Goal: Communication & Community: Answer question/provide support

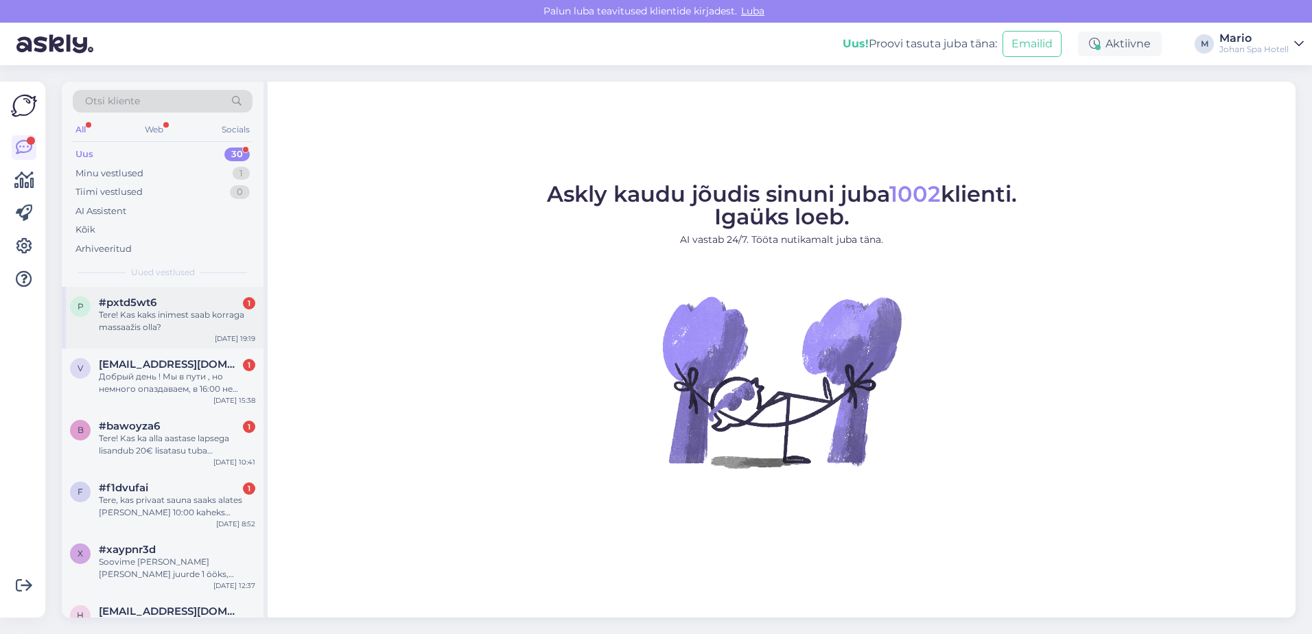
click at [119, 313] on div "Tere! Kas kaks inimest saab korraga massaažis olla?" at bounding box center [177, 321] width 156 height 25
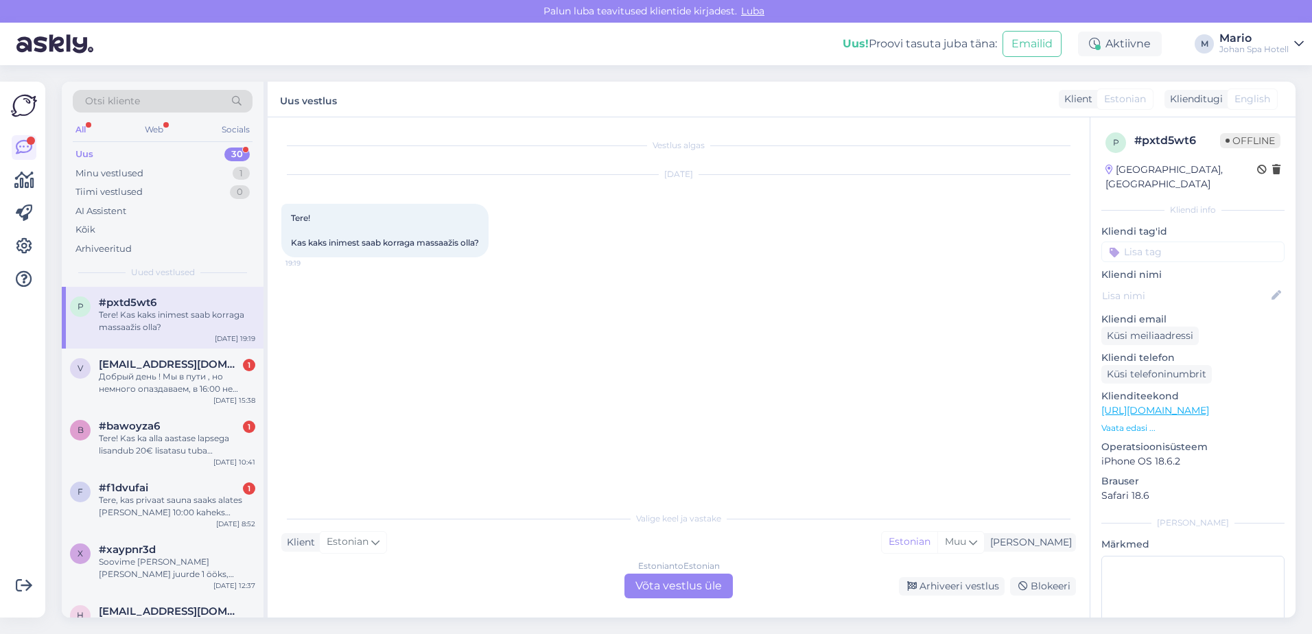
click at [667, 584] on div "Estonian to Estonian Võta vestlus üle" at bounding box center [678, 585] width 108 height 25
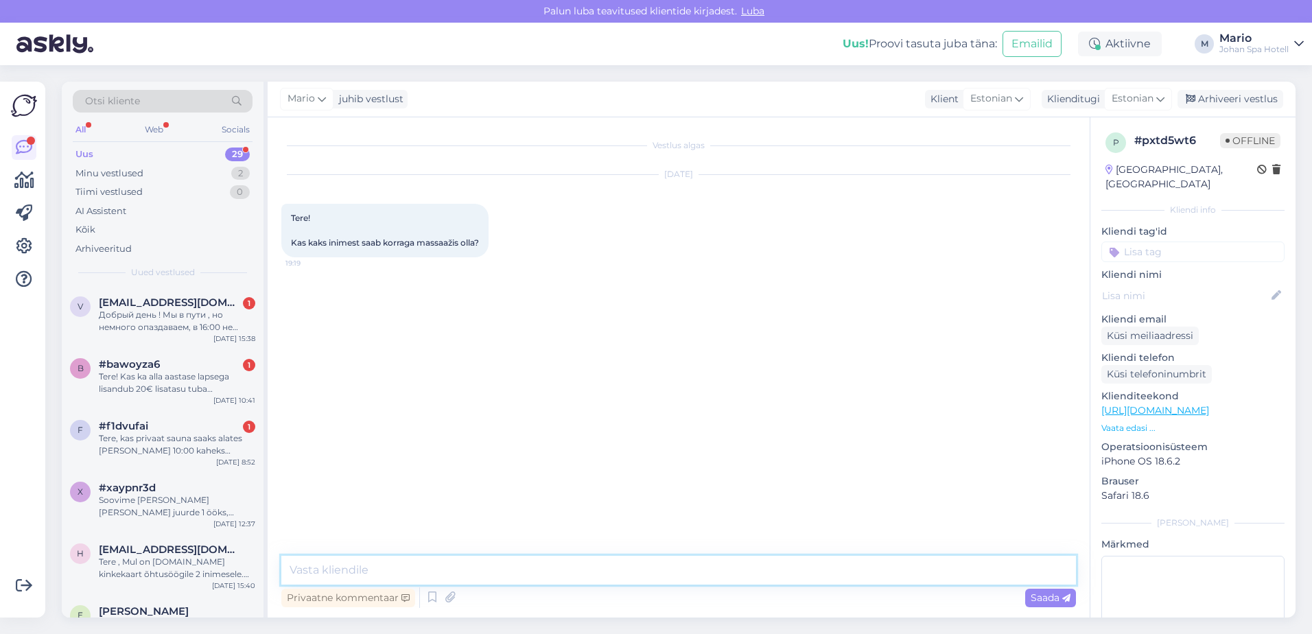
click at [360, 567] on textarea at bounding box center [678, 570] width 794 height 29
type textarea "t"
drag, startPoint x: 421, startPoint y: 244, endPoint x: 460, endPoint y: 244, distance: 39.1
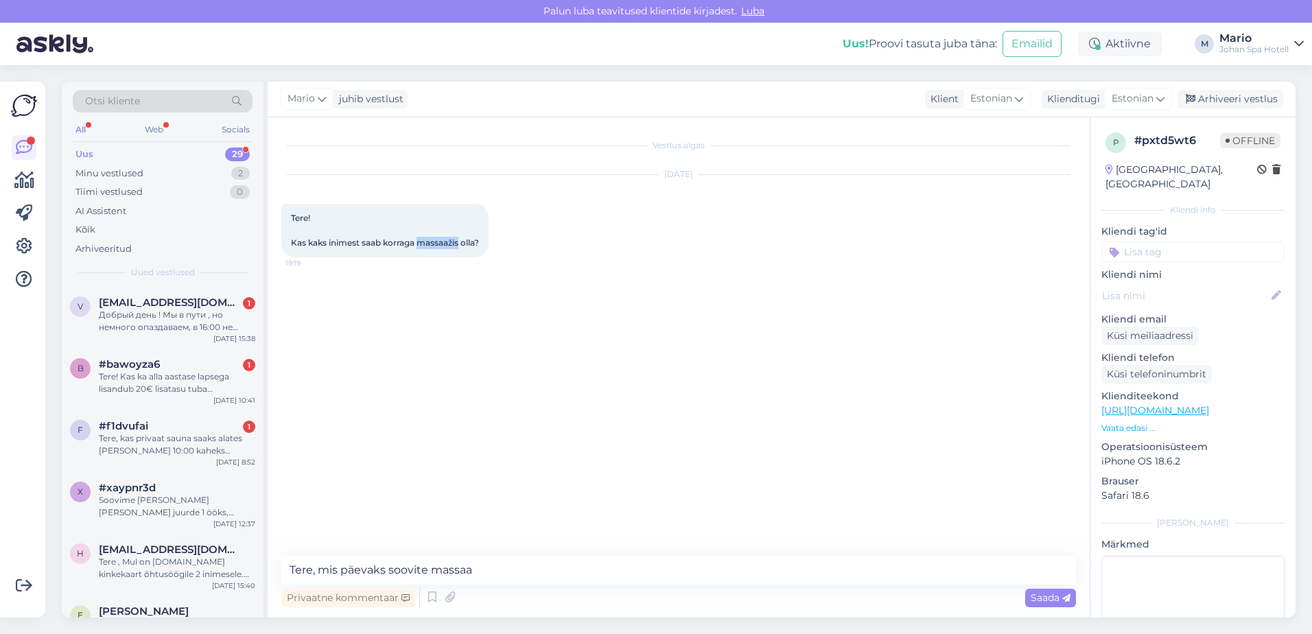
click at [460, 244] on span "Tere! Kas kaks inimest saab korraga massaažis olla?" at bounding box center [385, 230] width 188 height 35
drag, startPoint x: 460, startPoint y: 244, endPoint x: 451, endPoint y: 242, distance: 8.3
copy span "massaažis"
click at [490, 565] on textarea "Tere, mis päevaks soovite massaa" at bounding box center [678, 570] width 794 height 29
paste textarea "massaažis"
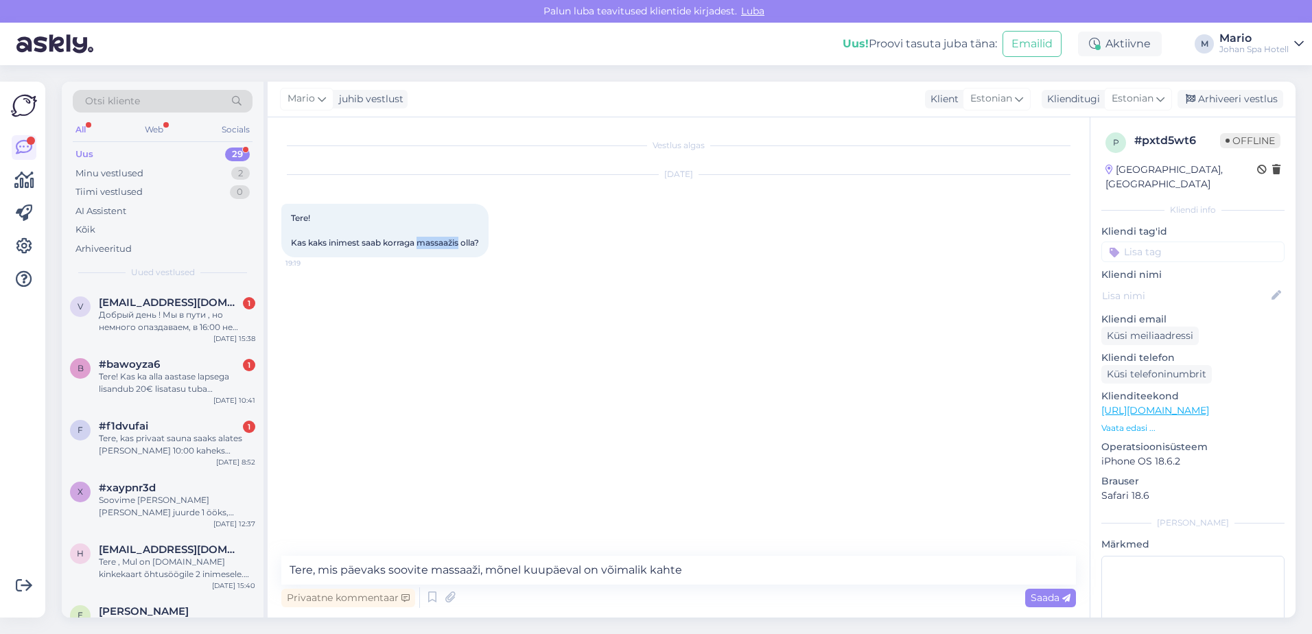
drag, startPoint x: 419, startPoint y: 237, endPoint x: 460, endPoint y: 244, distance: 41.6
click at [460, 244] on span "Tere! Kas kaks inimest saab korraga massaažis olla?" at bounding box center [385, 230] width 188 height 35
drag, startPoint x: 460, startPoint y: 244, endPoint x: 449, endPoint y: 237, distance: 13.2
copy span "massaažis"
click at [729, 563] on textarea "Tere, mis päevaks soovite massaaži, mõnel kuupäeval on võimalik kahte" at bounding box center [678, 570] width 794 height 29
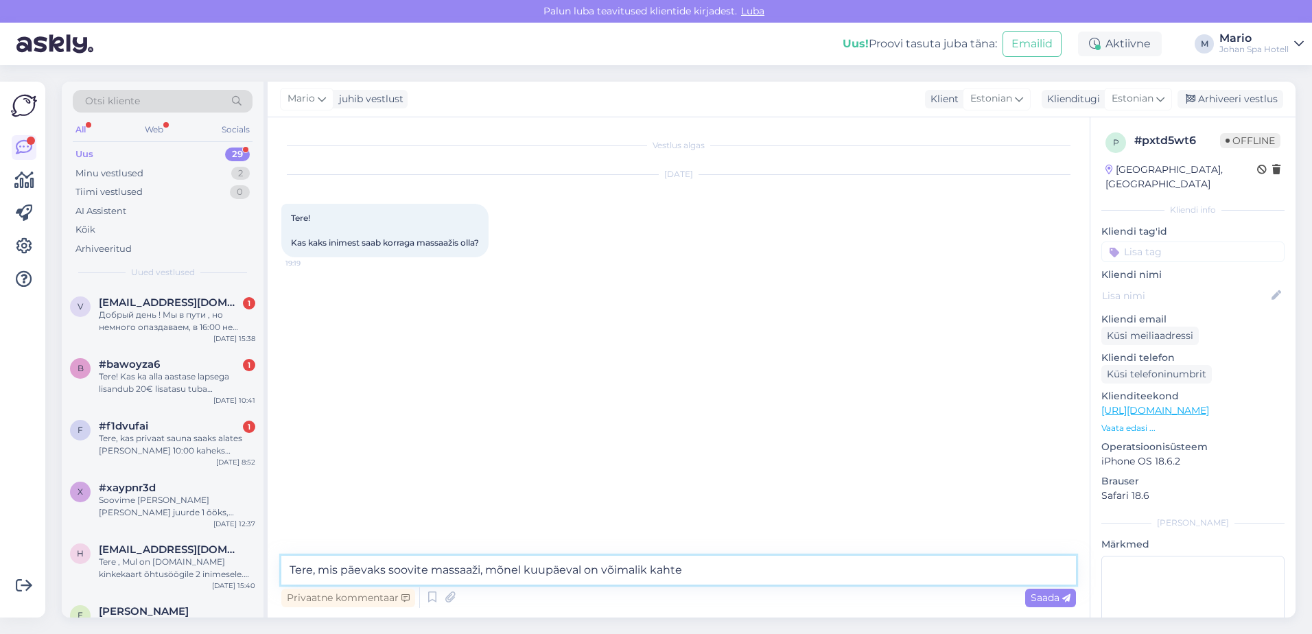
paste textarea "massaažis"
click at [490, 571] on textarea "Tere, mis päevaks soovite massaaži, mõnel kuupäeval on võimalik kahte massaažis" at bounding box center [678, 570] width 794 height 29
click at [814, 562] on textarea "Tere, mis päevaks soovite massaaži, mõnel kuupäeval on võimalik kahte massaažis" at bounding box center [678, 570] width 794 height 29
click at [484, 571] on textarea "Tere, mis päevaks soovite massaaži, mõnel kuupäeval on võimalik kahte massaaži …" at bounding box center [678, 570] width 794 height 29
click at [795, 560] on textarea "Tere, mis päevaks soovite massaaži, mõnel kuupäeval on võimalik kahte massaaži …" at bounding box center [678, 570] width 794 height 29
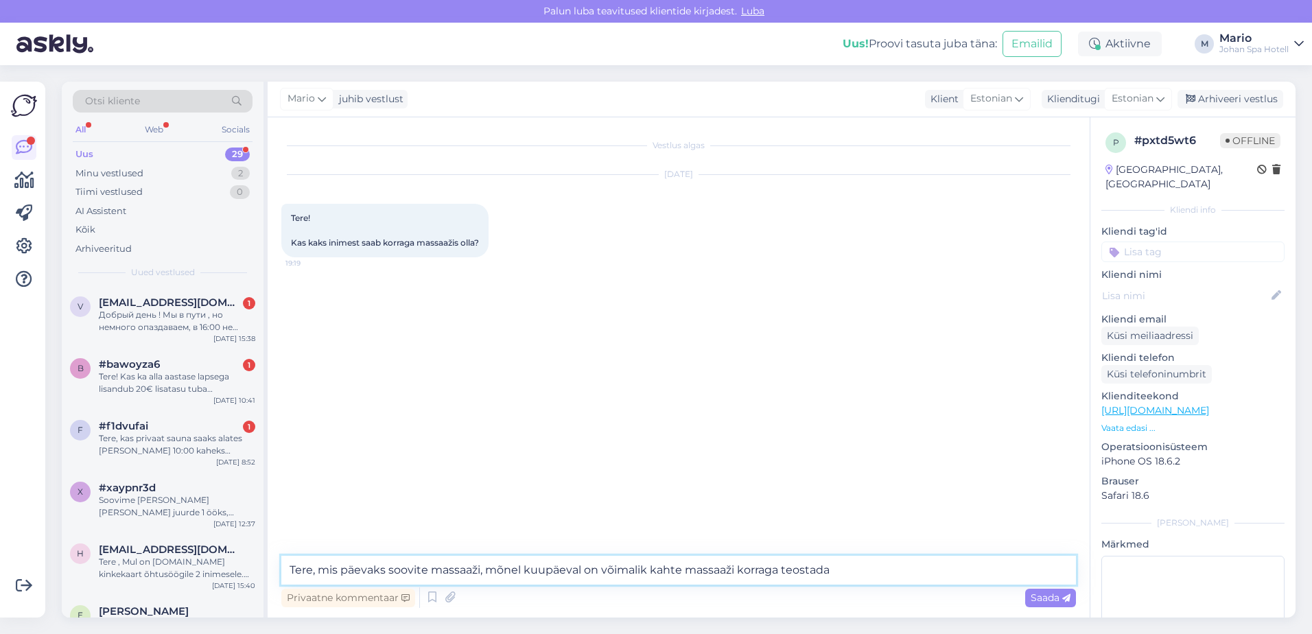
click at [487, 573] on textarea "Tere, mis päevaks soovite massaaži, mõnel kuupäeval on võimalik kahte massaaži …" at bounding box center [678, 570] width 794 height 29
type textarea "Tere, mis päevaks soovite massaaži, ainult mõnel kuupäeval on võimalik kahte ma…"
click at [1052, 599] on span "Saada" at bounding box center [1050, 597] width 40 height 12
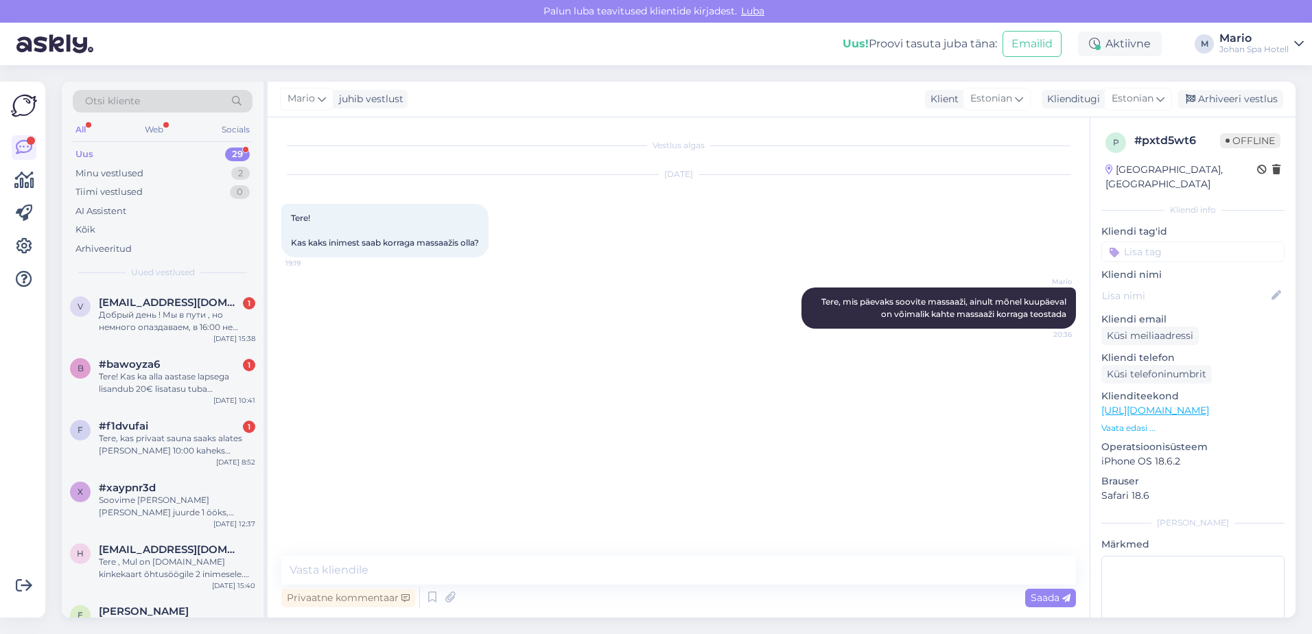
click at [32, 533] on div at bounding box center [24, 350] width 26 height 514
